Goal: Navigation & Orientation: Understand site structure

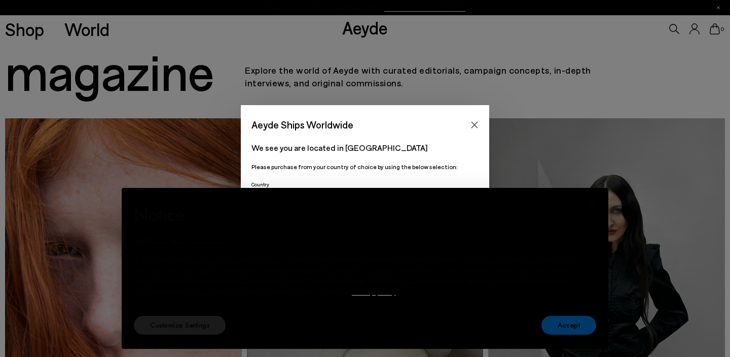
click at [550, 319] on button "Accept" at bounding box center [569, 324] width 55 height 19
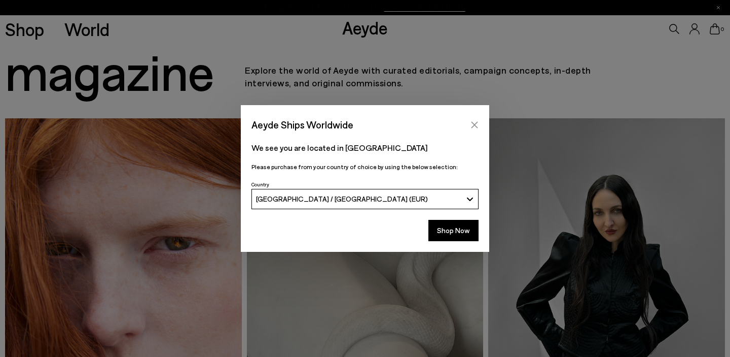
click at [477, 123] on icon "Close" at bounding box center [475, 125] width 8 height 8
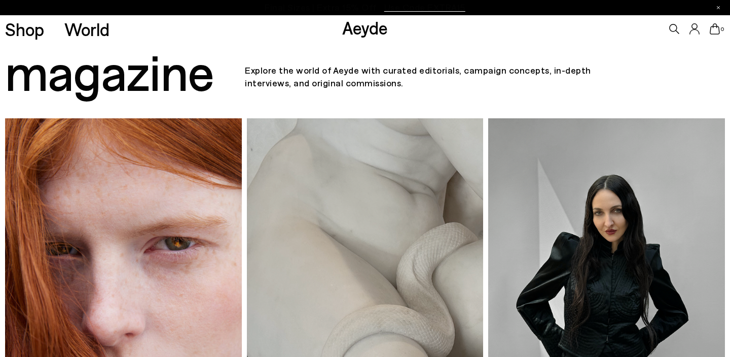
scroll to position [244, 0]
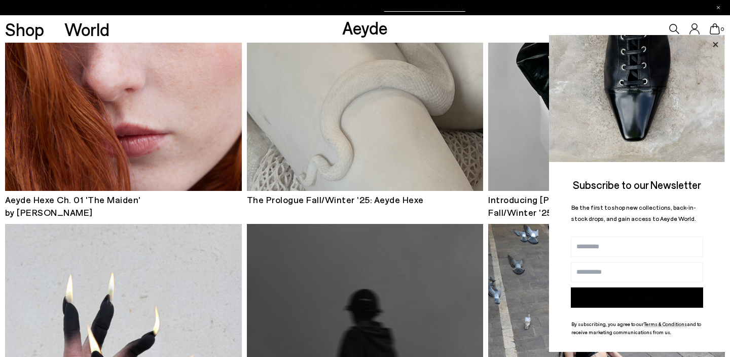
click at [716, 44] on icon at bounding box center [715, 44] width 5 height 5
click at [718, 46] on icon at bounding box center [715, 44] width 5 height 5
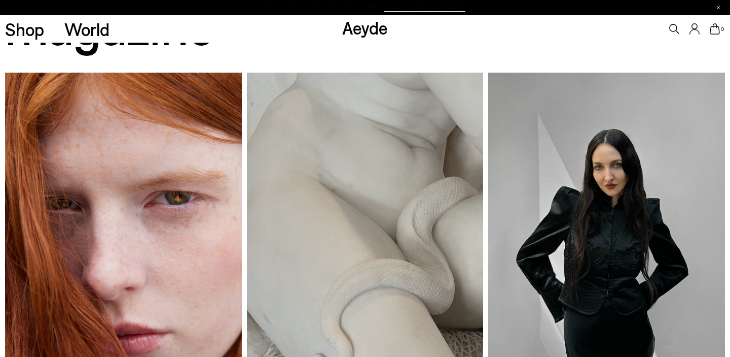
scroll to position [0, 0]
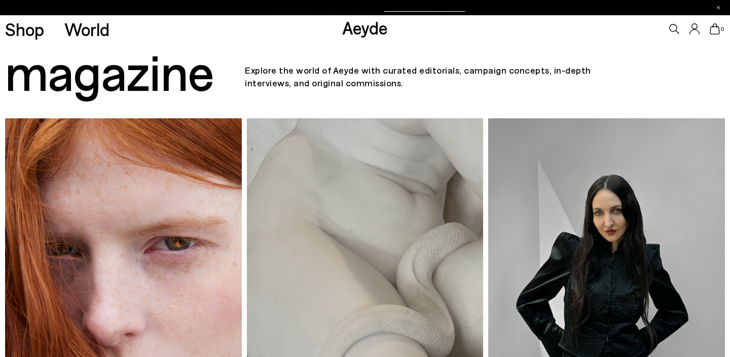
click at [360, 36] on font "Aeyde" at bounding box center [365, 27] width 46 height 21
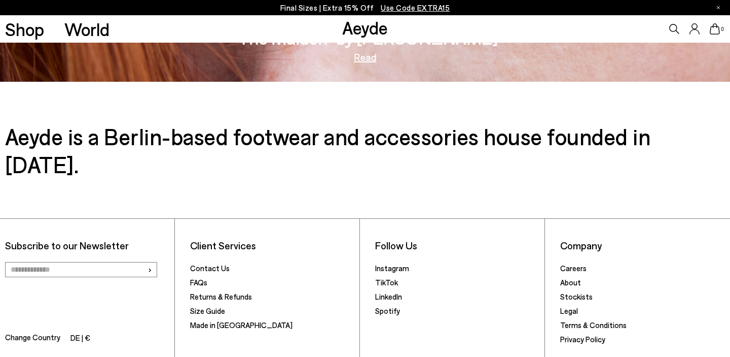
scroll to position [1632, 0]
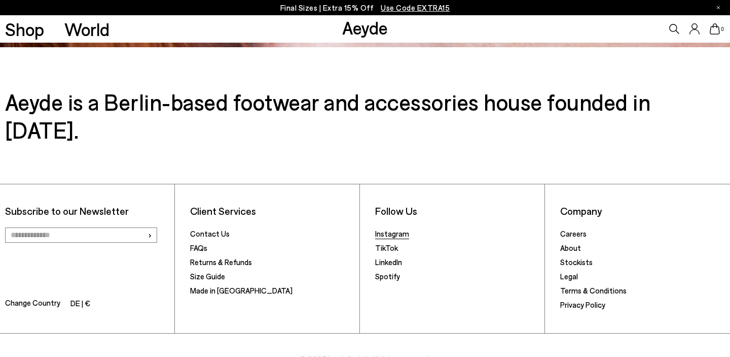
click at [397, 229] on link "Instagram" at bounding box center [392, 233] width 34 height 9
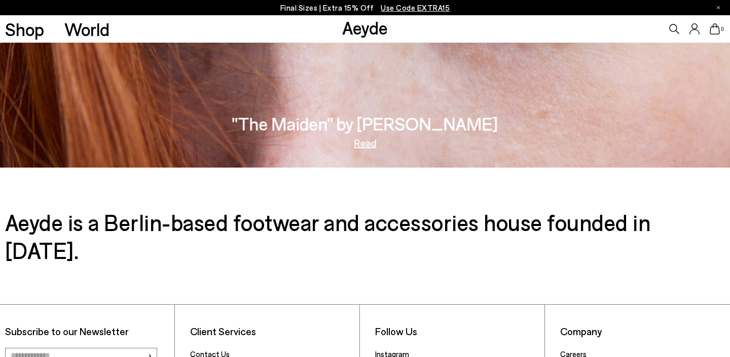
scroll to position [1632, 0]
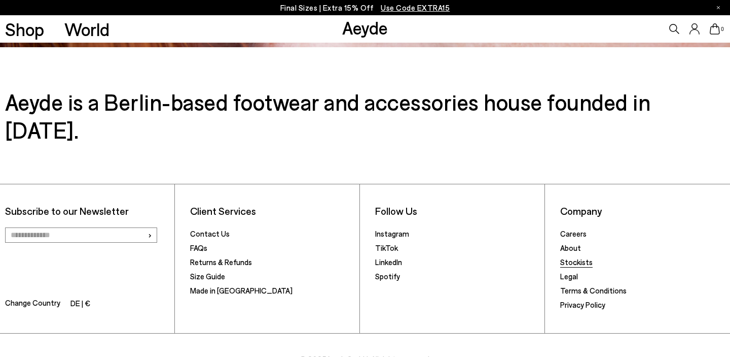
click at [577, 257] on link "Stockists" at bounding box center [576, 261] width 32 height 9
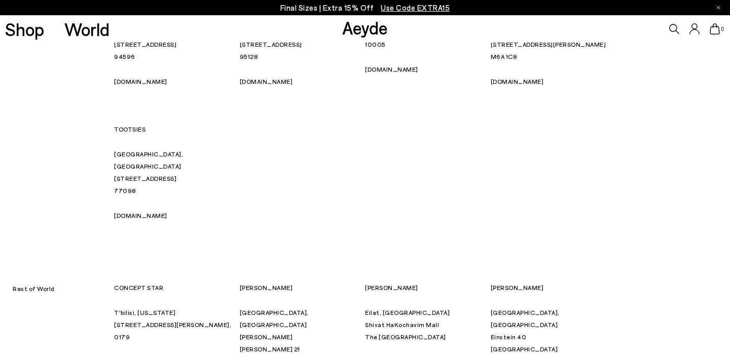
scroll to position [6250, 0]
